Goal: Information Seeking & Learning: Learn about a topic

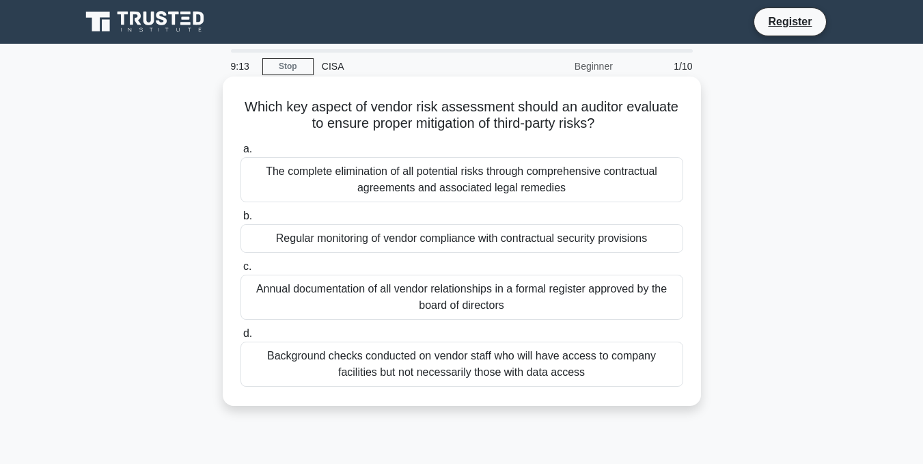
click at [454, 239] on div "Regular monitoring of vendor compliance with contractual security provisions" at bounding box center [462, 238] width 443 height 29
click at [241, 221] on input "b. Regular monitoring of vendor compliance with contractual security provisions" at bounding box center [241, 216] width 0 height 9
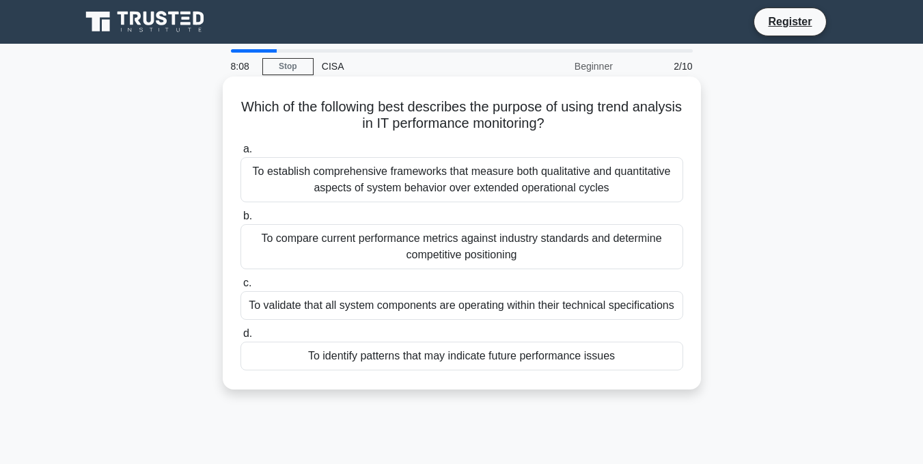
click at [384, 360] on div "To identify patterns that may indicate future performance issues" at bounding box center [462, 356] width 443 height 29
click at [241, 338] on input "d. To identify patterns that may indicate future performance issues" at bounding box center [241, 333] width 0 height 9
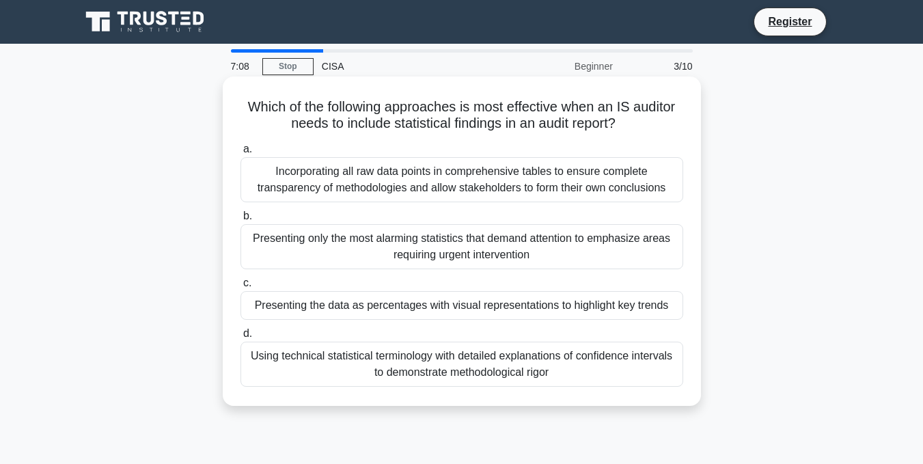
click at [483, 360] on div "Using technical statistical terminology with detailed explanations of confidenc…" at bounding box center [462, 364] width 443 height 45
click at [241, 338] on input "d. Using technical statistical terminology with detailed explanations of confid…" at bounding box center [241, 333] width 0 height 9
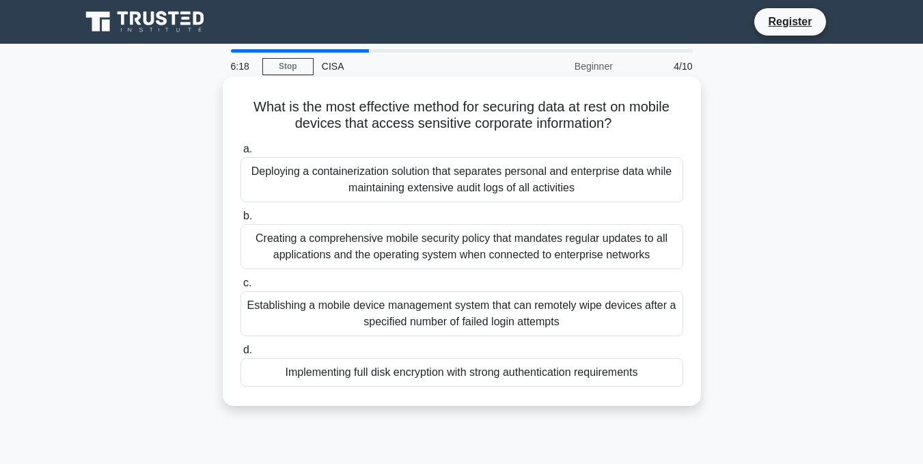
click at [444, 232] on div "Creating a comprehensive mobile security policy that mandates regular updates t…" at bounding box center [462, 246] width 443 height 45
click at [241, 221] on input "b. Creating a comprehensive mobile security policy that mandates regular update…" at bounding box center [241, 216] width 0 height 9
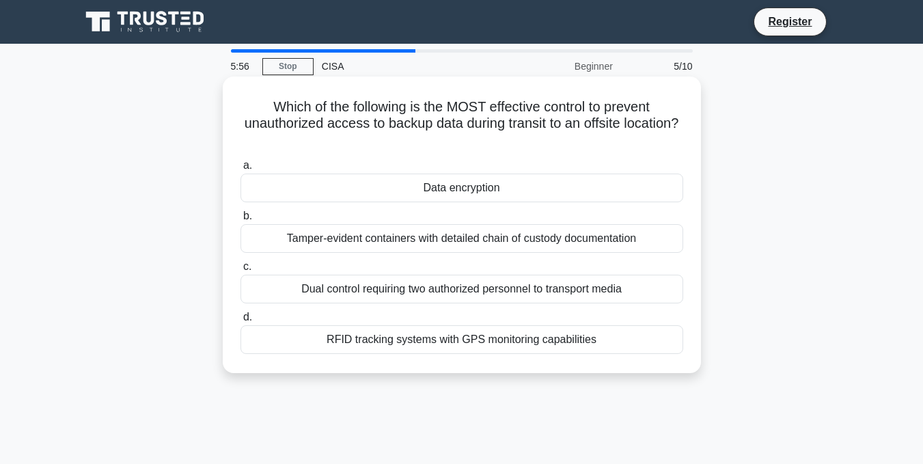
click at [463, 189] on div "Data encryption" at bounding box center [462, 188] width 443 height 29
click at [241, 170] on input "a. Data encryption" at bounding box center [241, 165] width 0 height 9
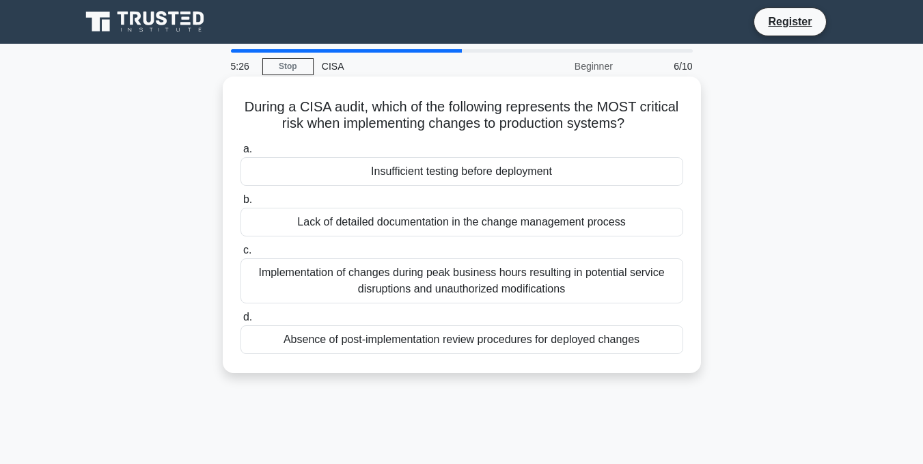
click at [470, 174] on div "Insufficient testing before deployment" at bounding box center [462, 171] width 443 height 29
click at [241, 154] on input "a. Insufficient testing before deployment" at bounding box center [241, 149] width 0 height 9
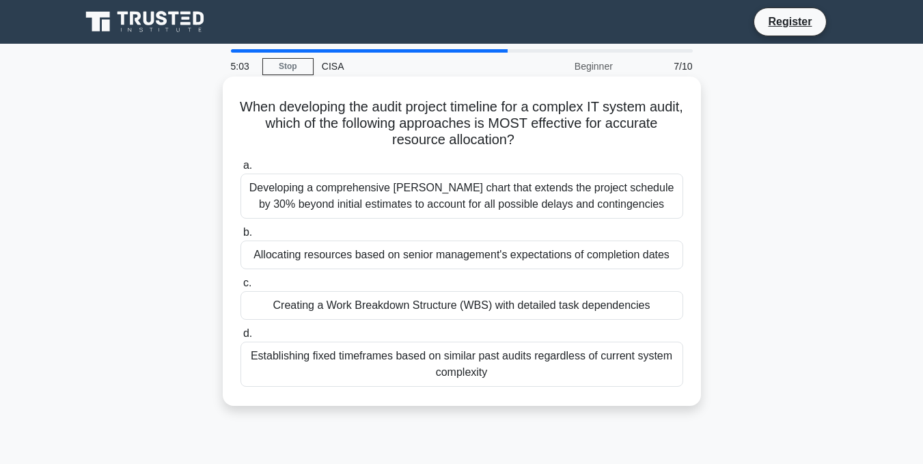
click at [459, 360] on div "Establishing fixed timeframes based on similar past audits regardless of curren…" at bounding box center [462, 364] width 443 height 45
click at [241, 338] on input "d. Establishing fixed timeframes based on similar past audits regardless of cur…" at bounding box center [241, 333] width 0 height 9
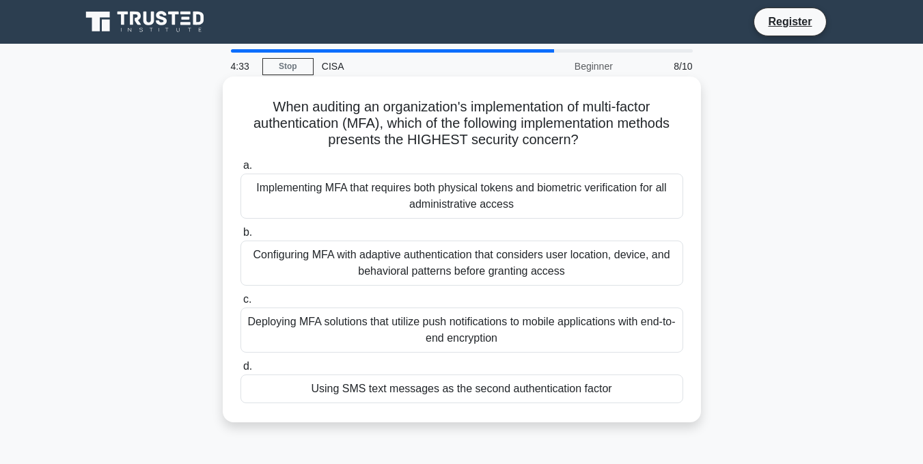
click at [496, 395] on div "Using SMS text messages as the second authentication factor" at bounding box center [462, 389] width 443 height 29
click at [241, 371] on input "d. Using SMS text messages as the second authentication factor" at bounding box center [241, 366] width 0 height 9
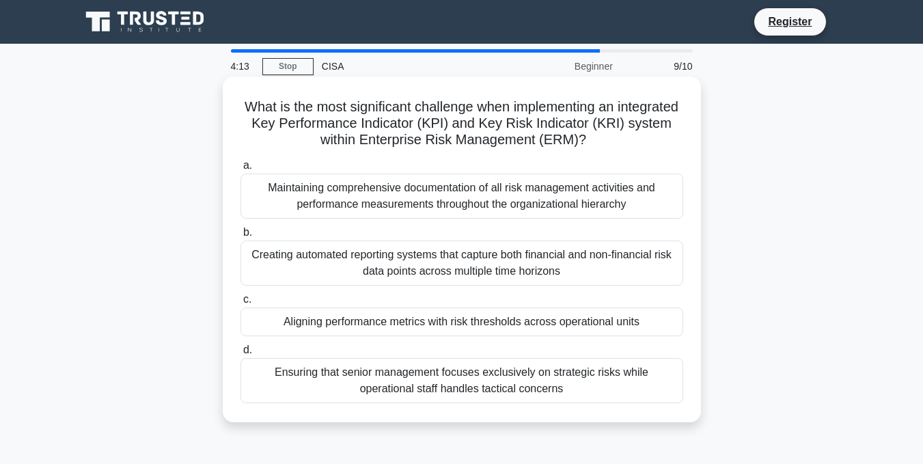
click at [437, 198] on div "Maintaining comprehensive documentation of all risk management activities and p…" at bounding box center [462, 196] width 443 height 45
click at [241, 170] on input "a. Maintaining comprehensive documentation of all risk management activities an…" at bounding box center [241, 165] width 0 height 9
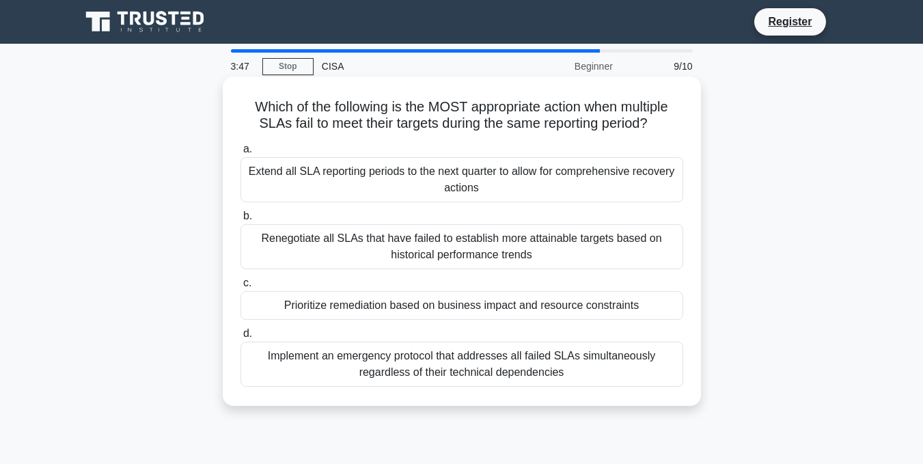
click at [455, 247] on div "Renegotiate all SLAs that have failed to establish more attainable targets base…" at bounding box center [462, 246] width 443 height 45
click at [241, 221] on input "b. Renegotiate all SLAs that have failed to establish more attainable targets b…" at bounding box center [241, 216] width 0 height 9
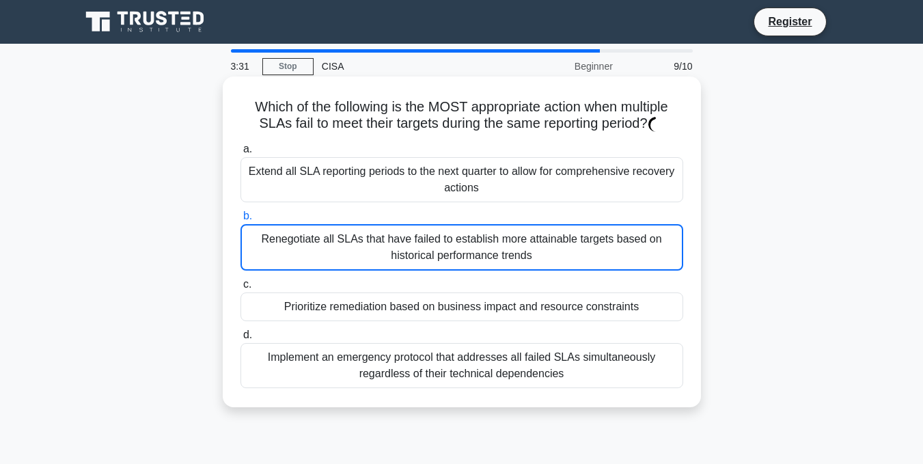
click at [491, 243] on div "Renegotiate all SLAs that have failed to establish more attainable targets base…" at bounding box center [462, 247] width 443 height 46
click at [241, 221] on input "b. Renegotiate all SLAs that have failed to establish more attainable targets b…" at bounding box center [241, 216] width 0 height 9
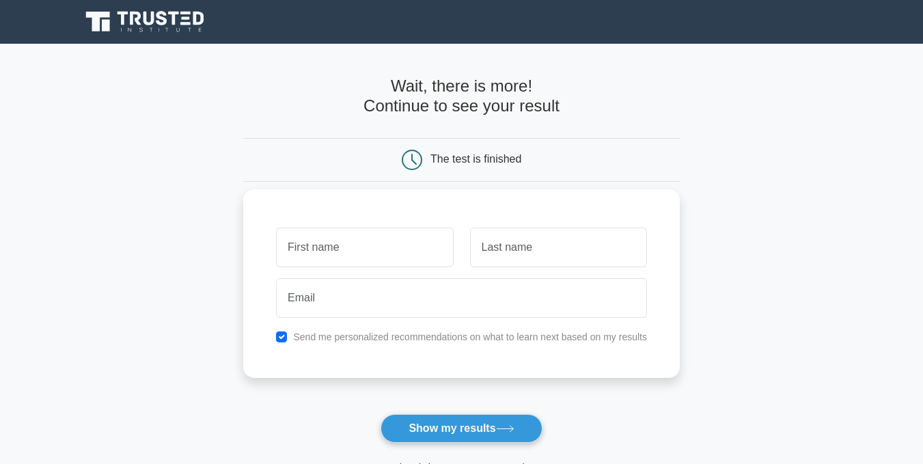
drag, startPoint x: 0, startPoint y: 0, endPoint x: 388, endPoint y: 247, distance: 459.4
click at [388, 247] on input "text" at bounding box center [364, 248] width 177 height 40
type input "Kipkoech"
click at [588, 248] on input "text" at bounding box center [558, 248] width 177 height 40
type input "Ngenoh"
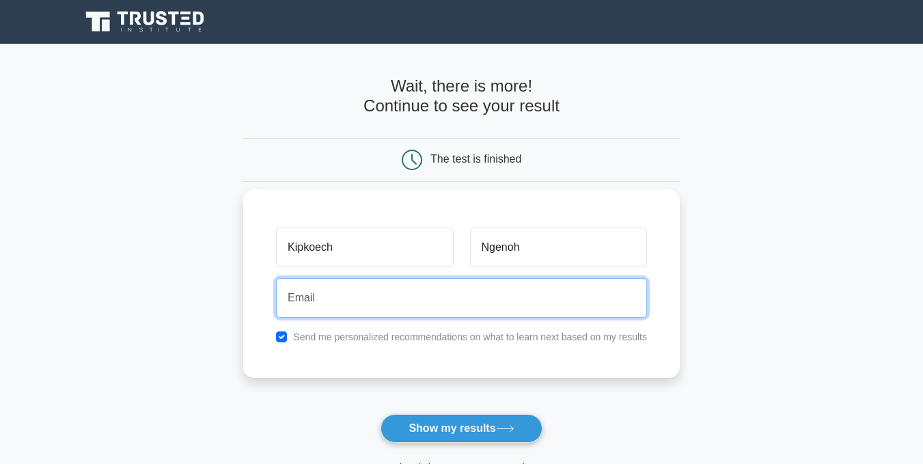
click at [422, 299] on input "email" at bounding box center [461, 298] width 371 height 40
type input "ngenohkipko@gmail.com"
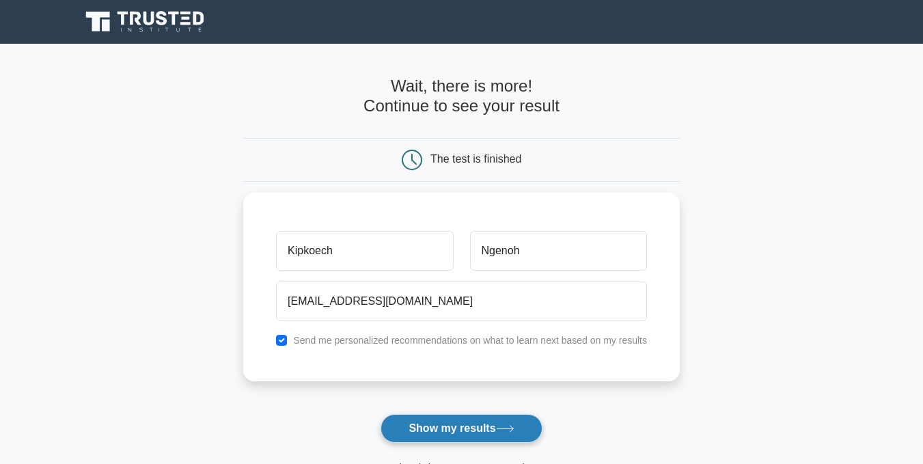
click at [450, 428] on button "Show my results" at bounding box center [461, 428] width 161 height 29
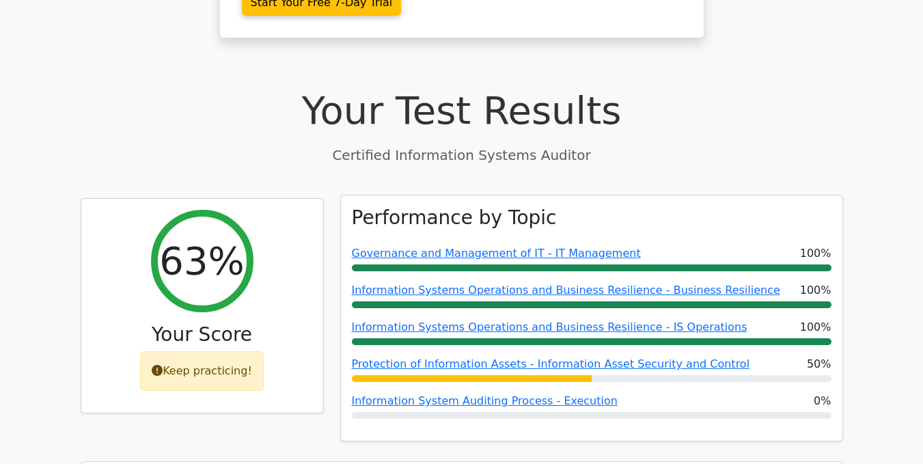
scroll to position [410, 0]
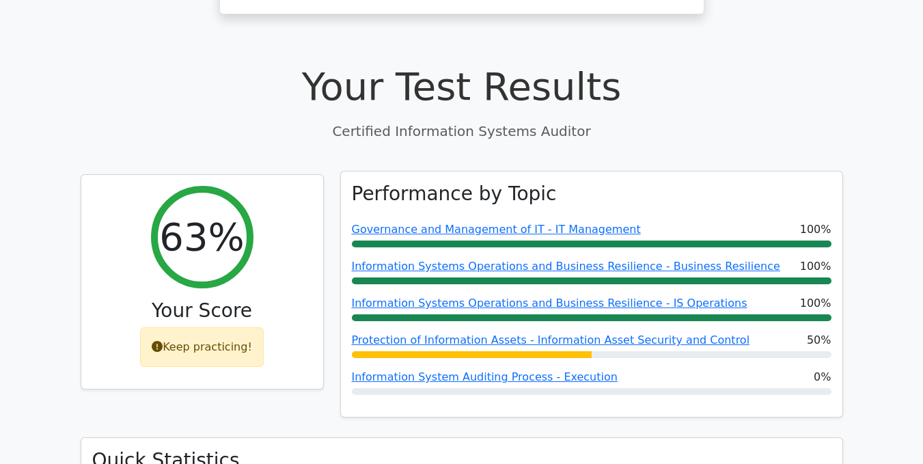
drag, startPoint x: 580, startPoint y: 335, endPoint x: 795, endPoint y: 335, distance: 215.3
click at [795, 351] on div at bounding box center [592, 354] width 480 height 7
click at [482, 370] on link "Information System Auditing Process - Execution" at bounding box center [485, 376] width 266 height 13
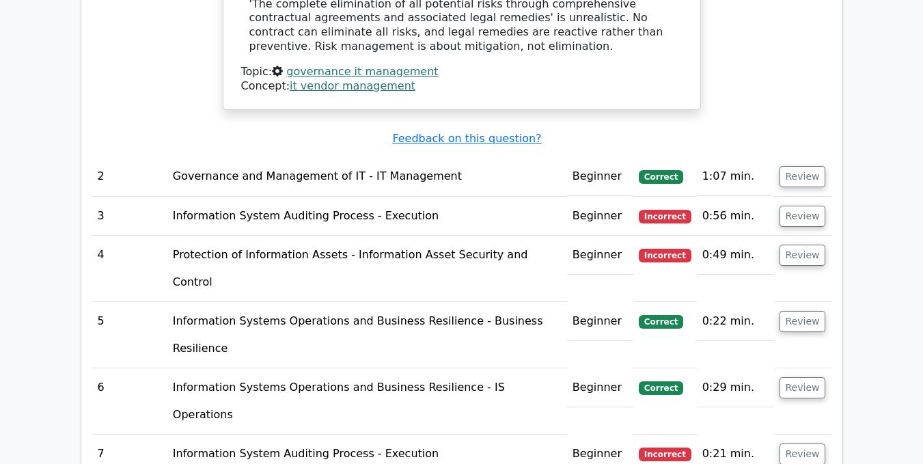
scroll to position [1845, 0]
